Goal: Task Accomplishment & Management: Manage account settings

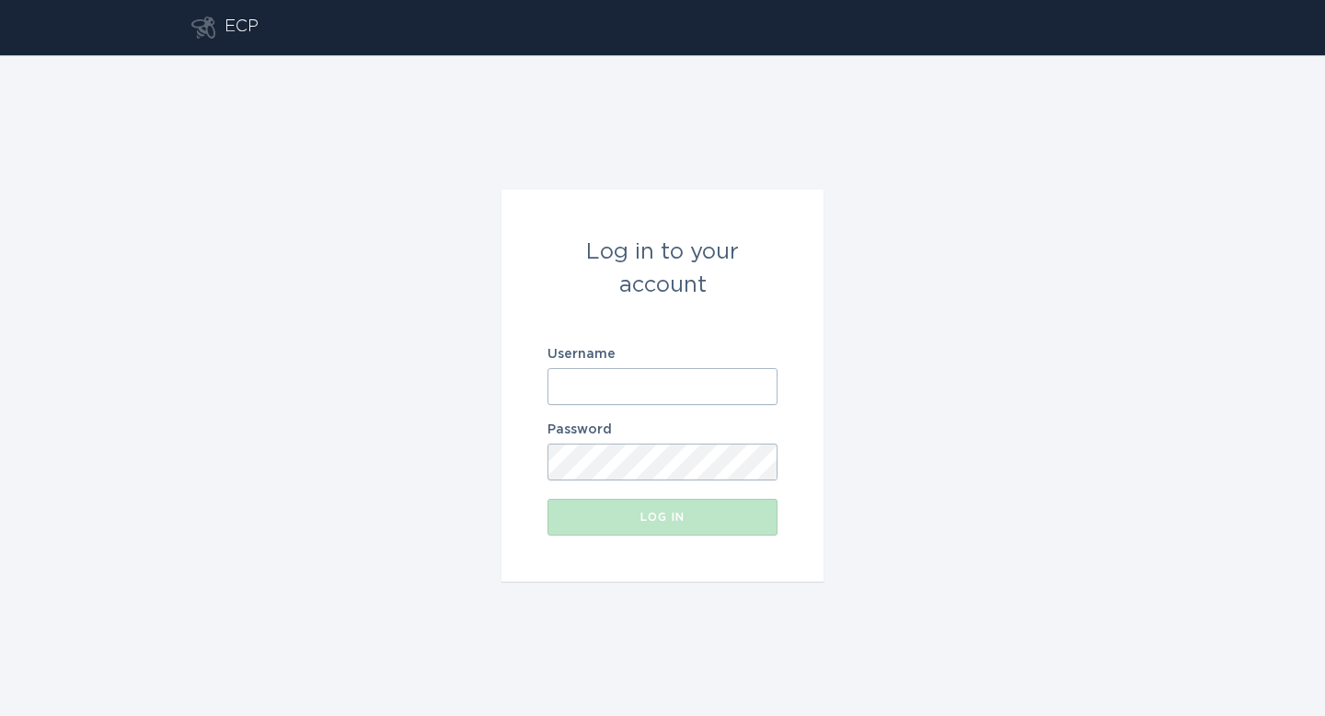
click at [563, 404] on input "Username" at bounding box center [663, 386] width 230 height 37
paste input "[EMAIL_ADDRESS][DOMAIN_NAME]"
type input "[EMAIL_ADDRESS][DOMAIN_NAME]"
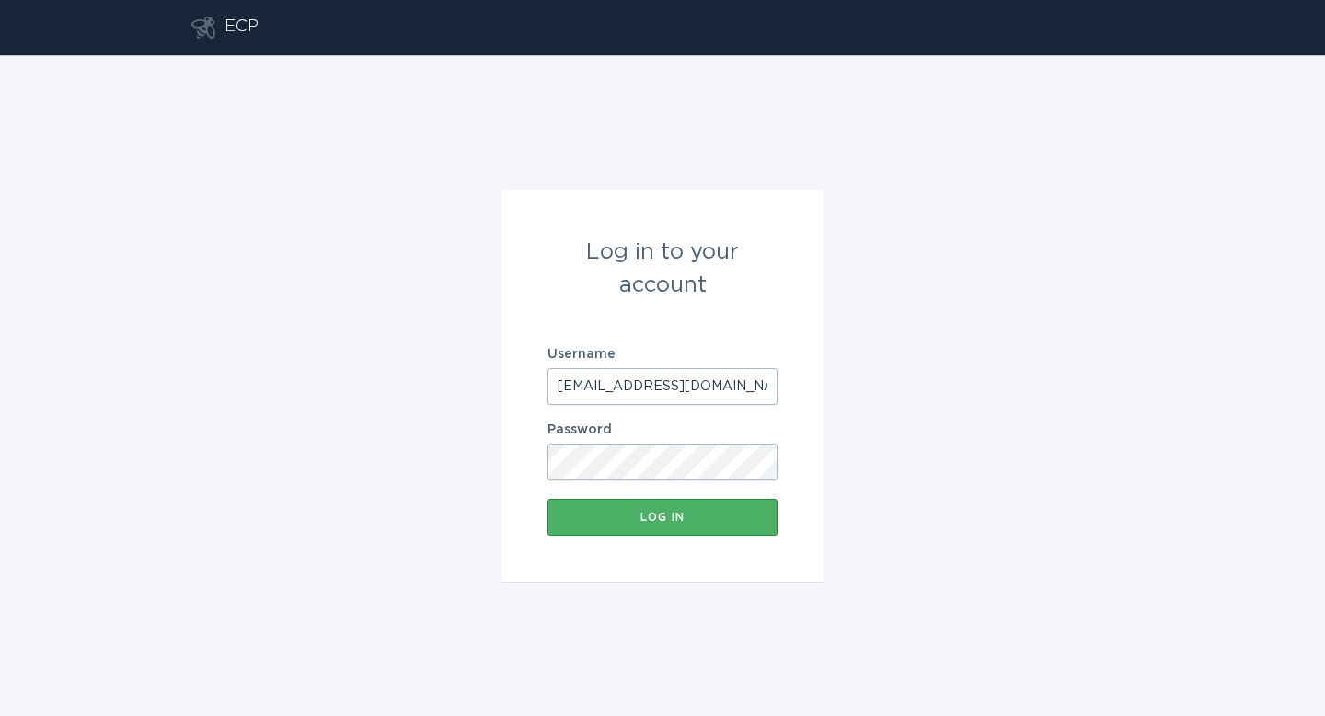
click at [678, 520] on div "Log in" at bounding box center [663, 517] width 212 height 11
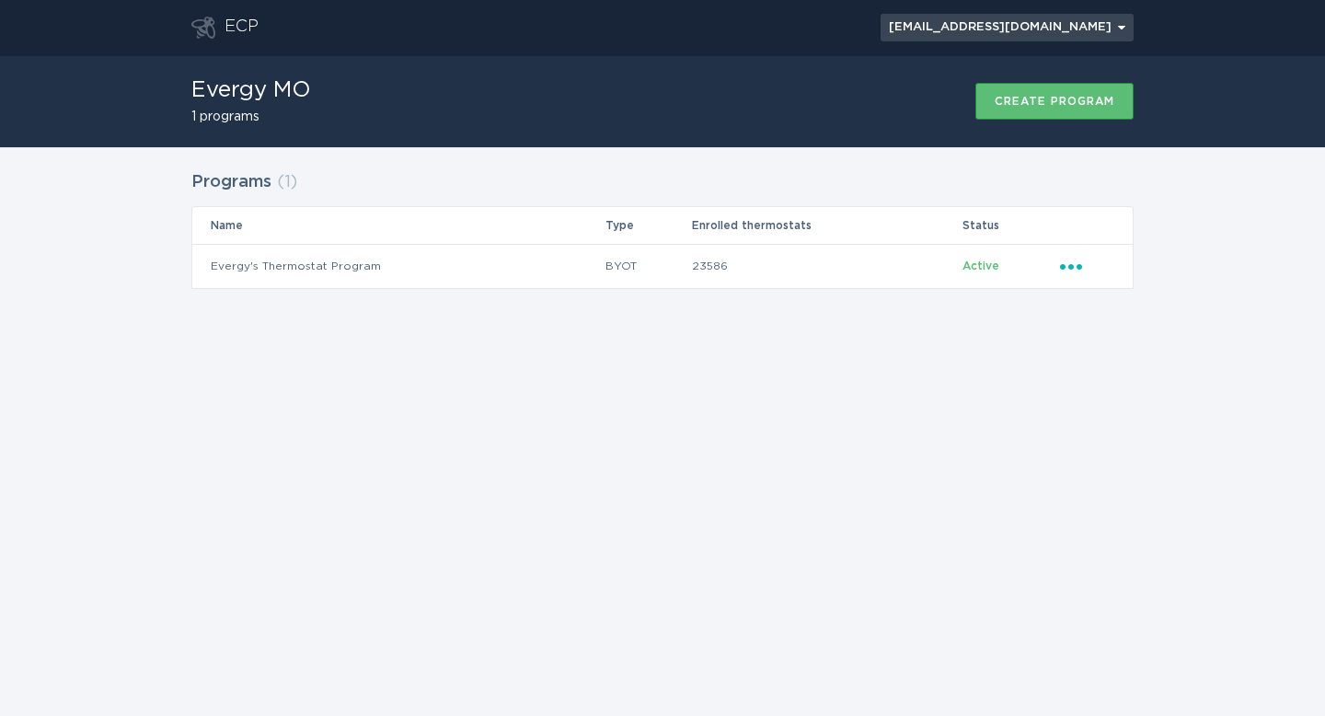
click at [1082, 33] on div "[EMAIL_ADDRESS][DOMAIN_NAME] Chevron" at bounding box center [1007, 27] width 237 height 11
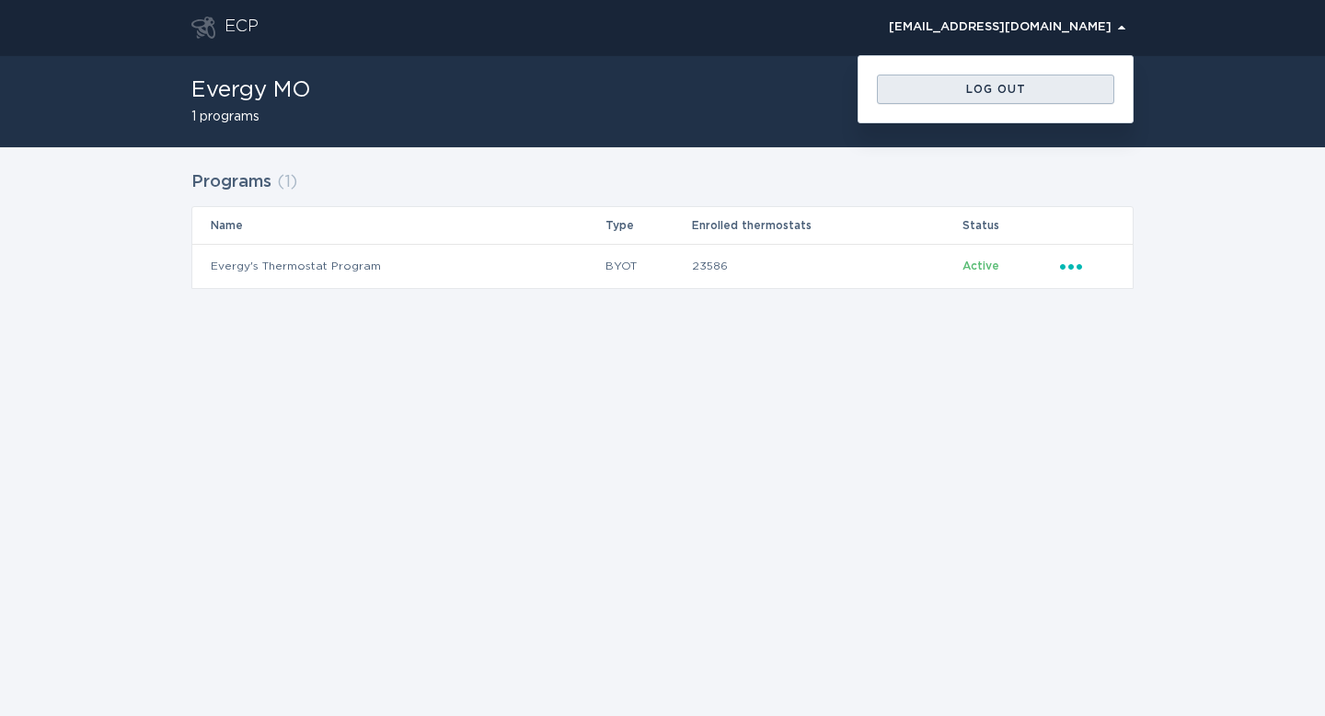
click at [1038, 91] on div "Log out" at bounding box center [995, 89] width 219 height 11
